Goal: Find specific page/section: Find specific page/section

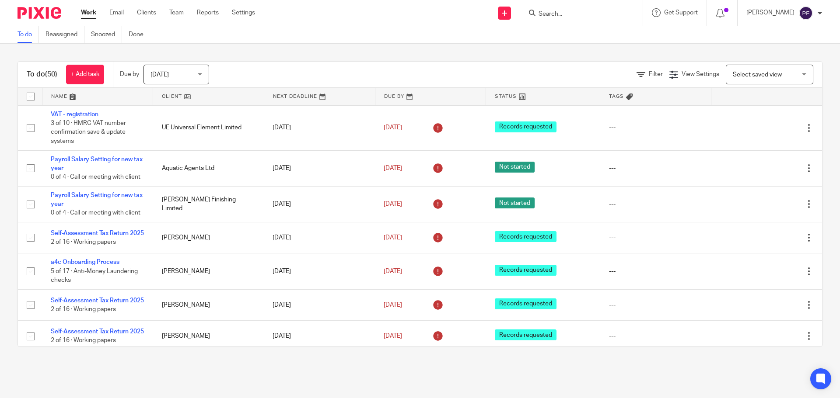
click at [559, 17] on input "Search" at bounding box center [576, 14] width 79 height 8
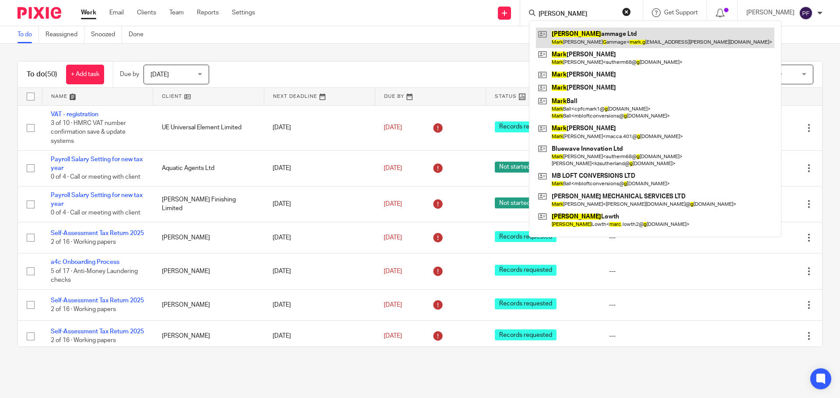
type input "mark g"
click at [599, 39] on link at bounding box center [655, 38] width 238 height 20
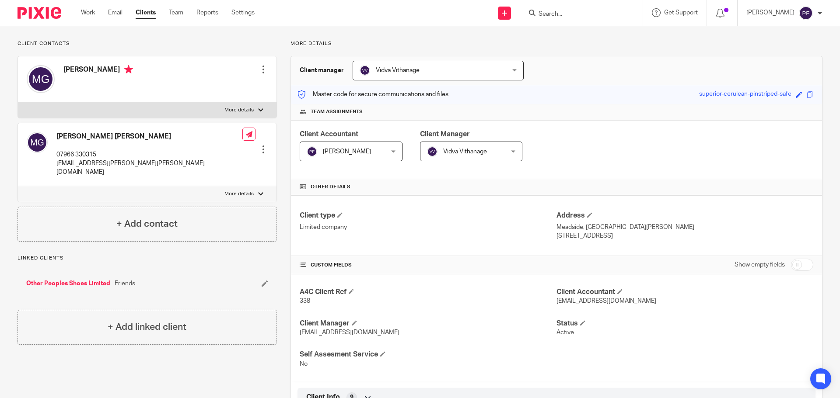
scroll to position [53, 0]
click at [551, 14] on input "Search" at bounding box center [576, 14] width 79 height 8
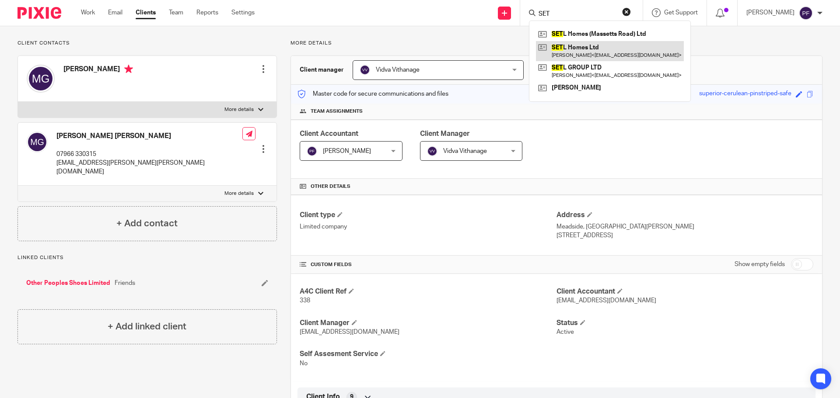
type input "SET"
click at [570, 55] on link at bounding box center [610, 51] width 148 height 20
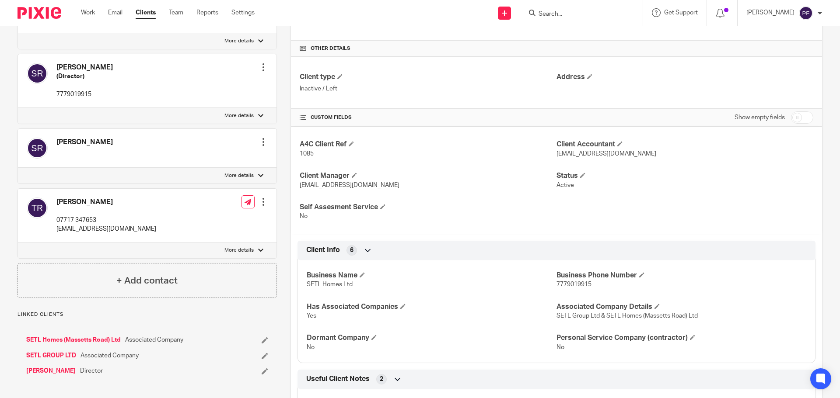
scroll to position [192, 0]
click at [568, 16] on input "Search" at bounding box center [576, 14] width 79 height 8
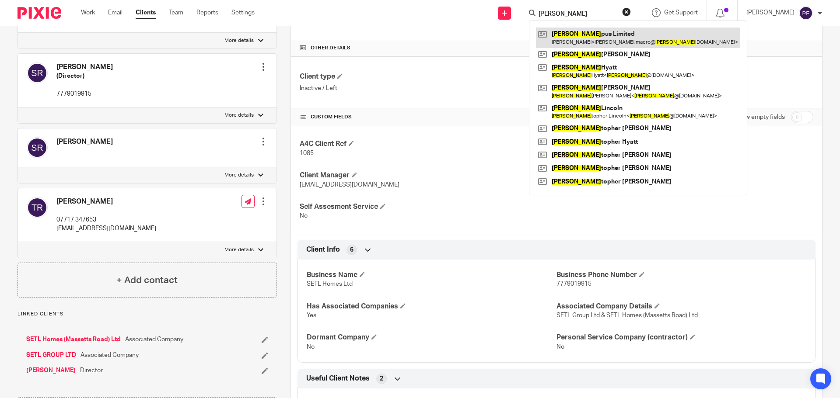
type input "CRIS"
click at [571, 33] on link at bounding box center [638, 38] width 204 height 20
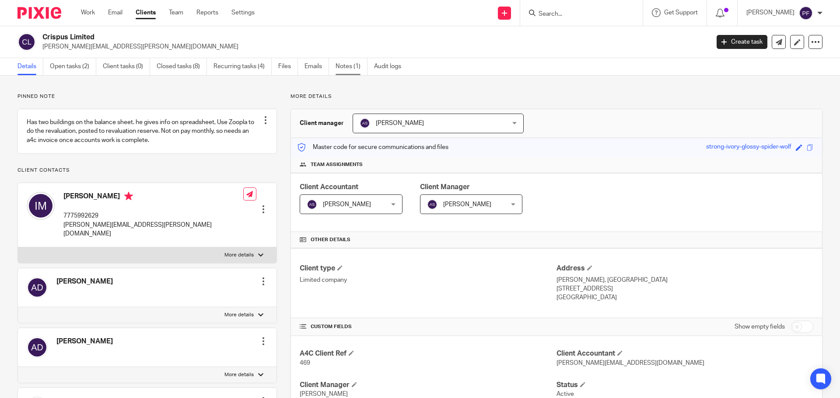
click at [343, 63] on link "Notes (1)" at bounding box center [351, 66] width 32 height 17
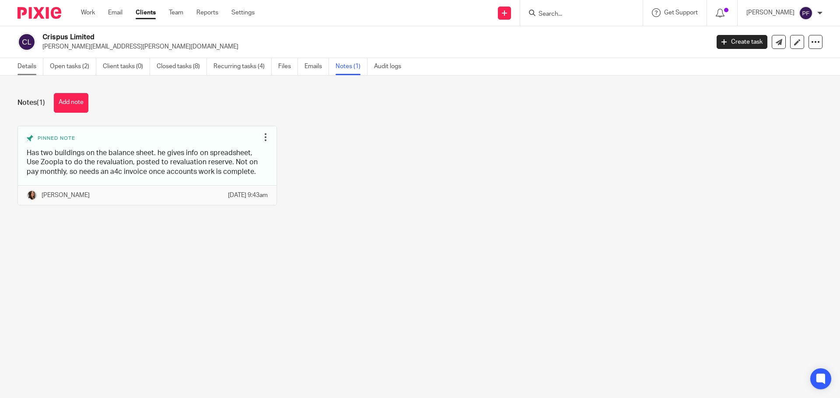
click at [25, 64] on link "Details" at bounding box center [30, 66] width 26 height 17
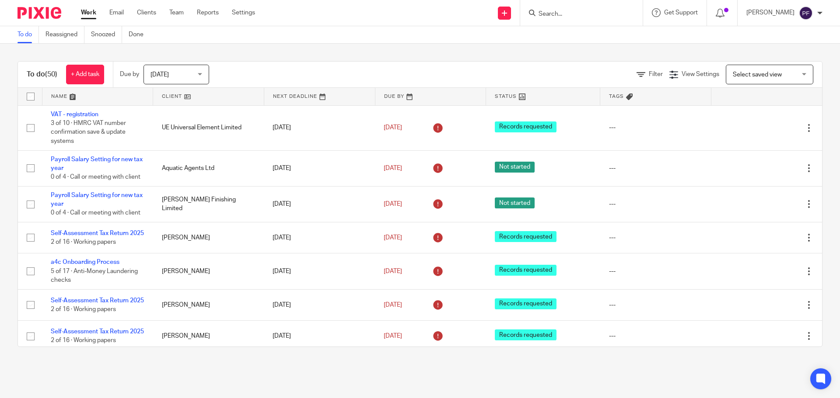
click at [565, 13] on input "Search" at bounding box center [576, 14] width 79 height 8
type input "OG"
click at [560, 37] on link at bounding box center [590, 34] width 108 height 13
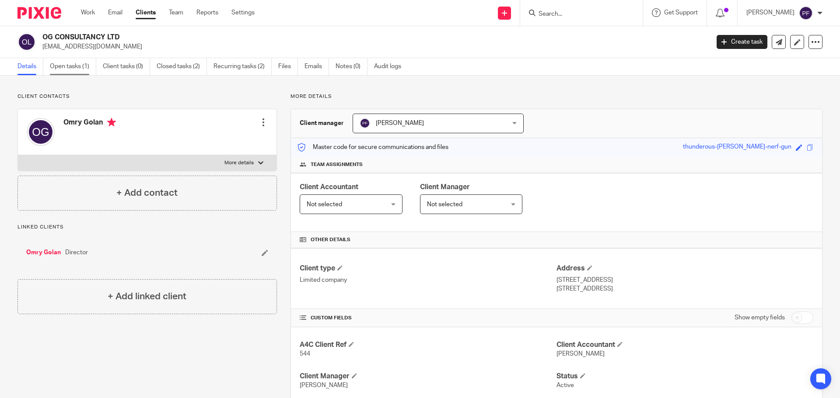
click at [59, 65] on link "Open tasks (1)" at bounding box center [73, 66] width 46 height 17
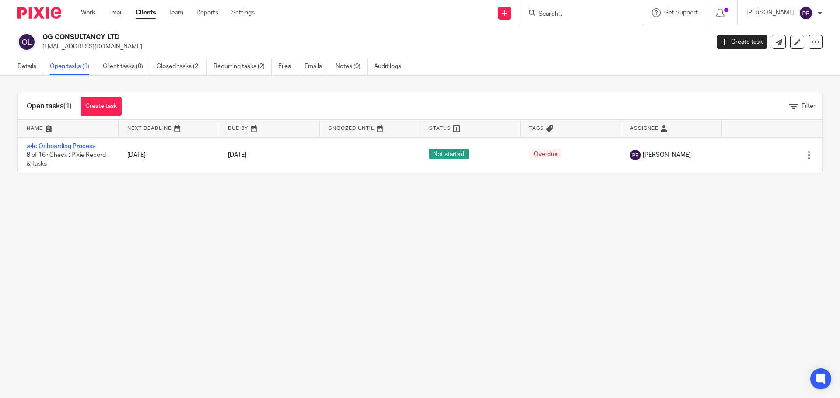
click at [587, 17] on input "Search" at bounding box center [576, 14] width 79 height 8
type input "ISYM"
click at [466, 55] on div "OG CONSULTANCY LTD omry.golan@ogconsultancy.co.uk Create task Update from Compa…" at bounding box center [420, 42] width 840 height 32
click at [563, 16] on input "Search" at bounding box center [576, 14] width 79 height 8
click at [25, 66] on link "Details" at bounding box center [30, 66] width 26 height 17
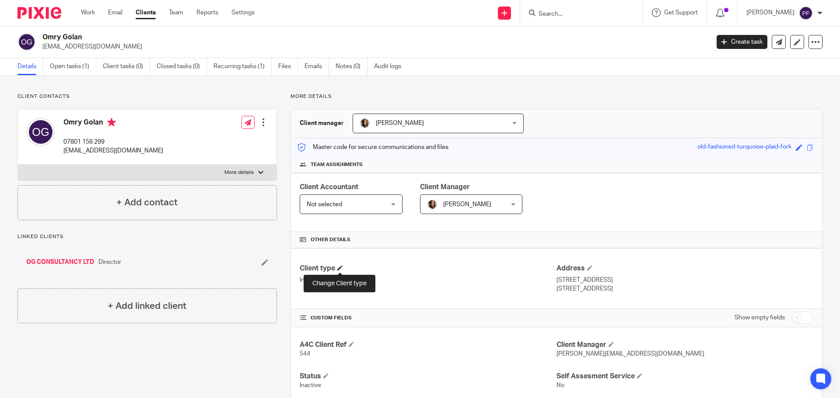
click at [338, 266] on span at bounding box center [339, 267] width 5 height 5
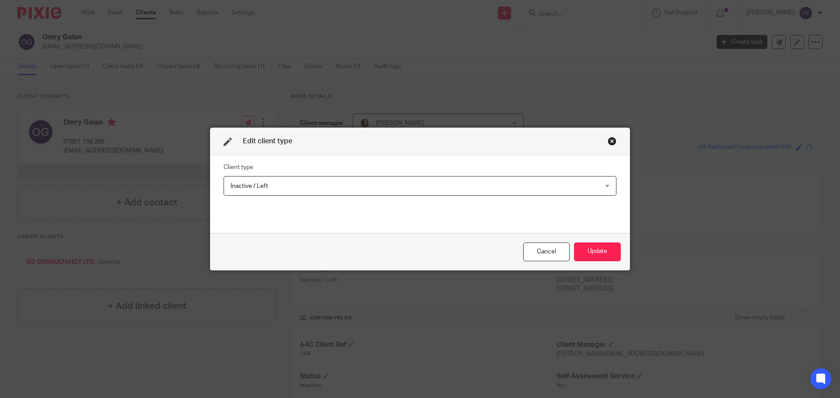
click at [420, 179] on span "Inactive / Left" at bounding box center [384, 186] width 308 height 18
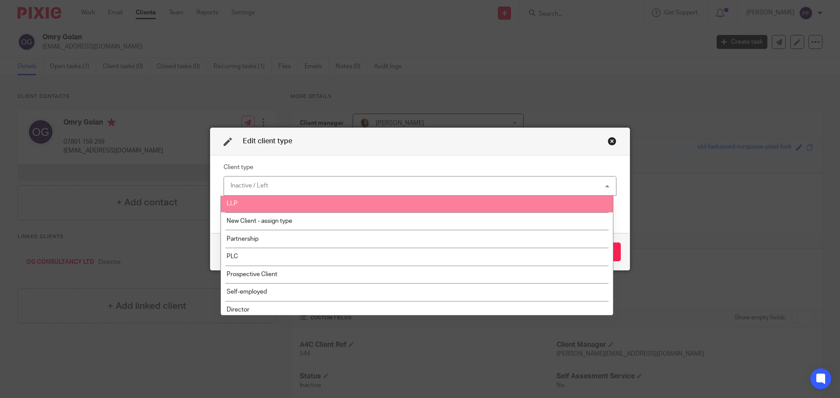
scroll to position [76, 0]
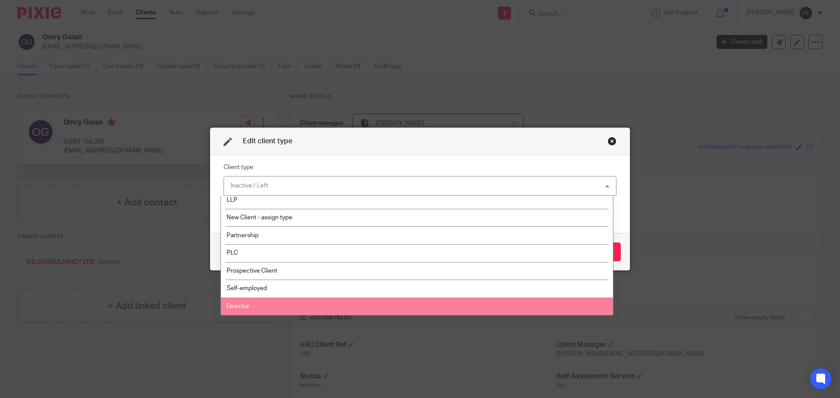
click at [373, 305] on li "Director" at bounding box center [417, 307] width 392 height 18
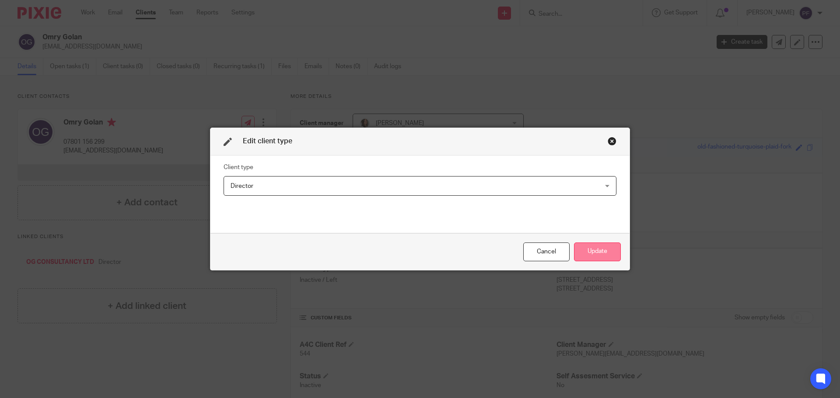
click at [593, 258] on button "Update" at bounding box center [597, 252] width 47 height 19
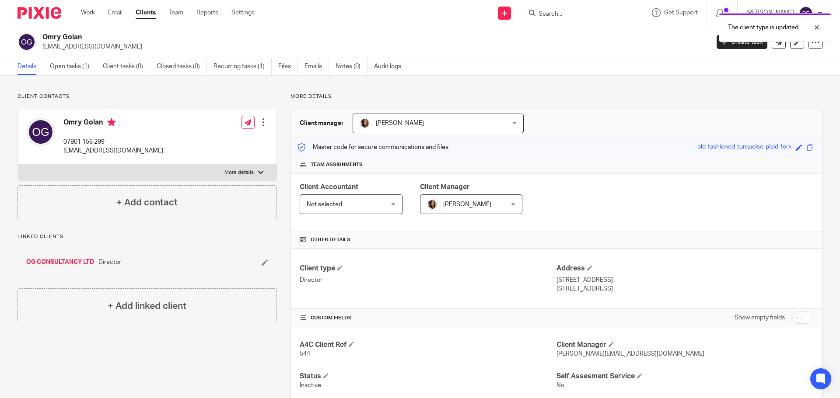
click at [53, 261] on link "OG CONSULTANCY LTD" at bounding box center [60, 262] width 68 height 9
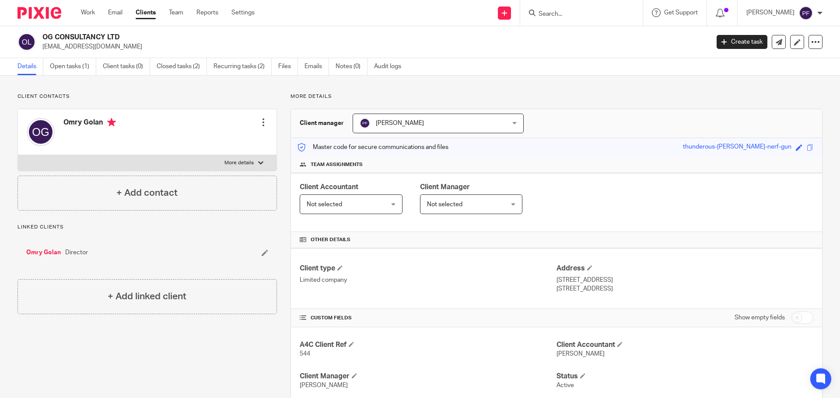
click at [558, 10] on form at bounding box center [583, 12] width 93 height 11
click at [557, 13] on input "Search" at bounding box center [576, 14] width 79 height 8
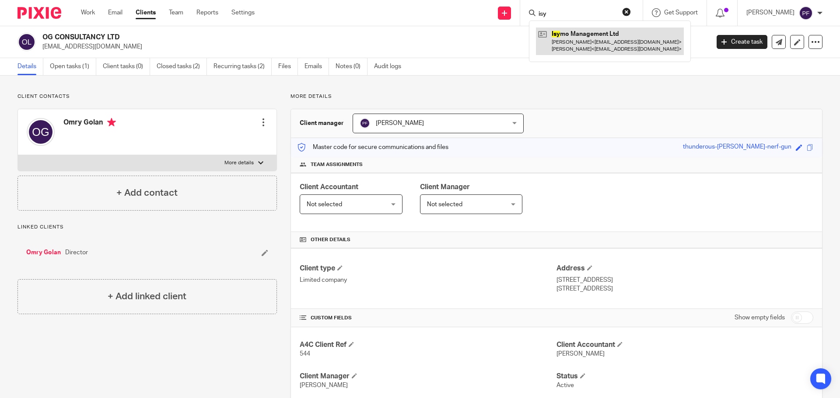
type input "isy"
click at [576, 53] on link at bounding box center [610, 41] width 148 height 27
